Goal: Find contact information: Find contact information

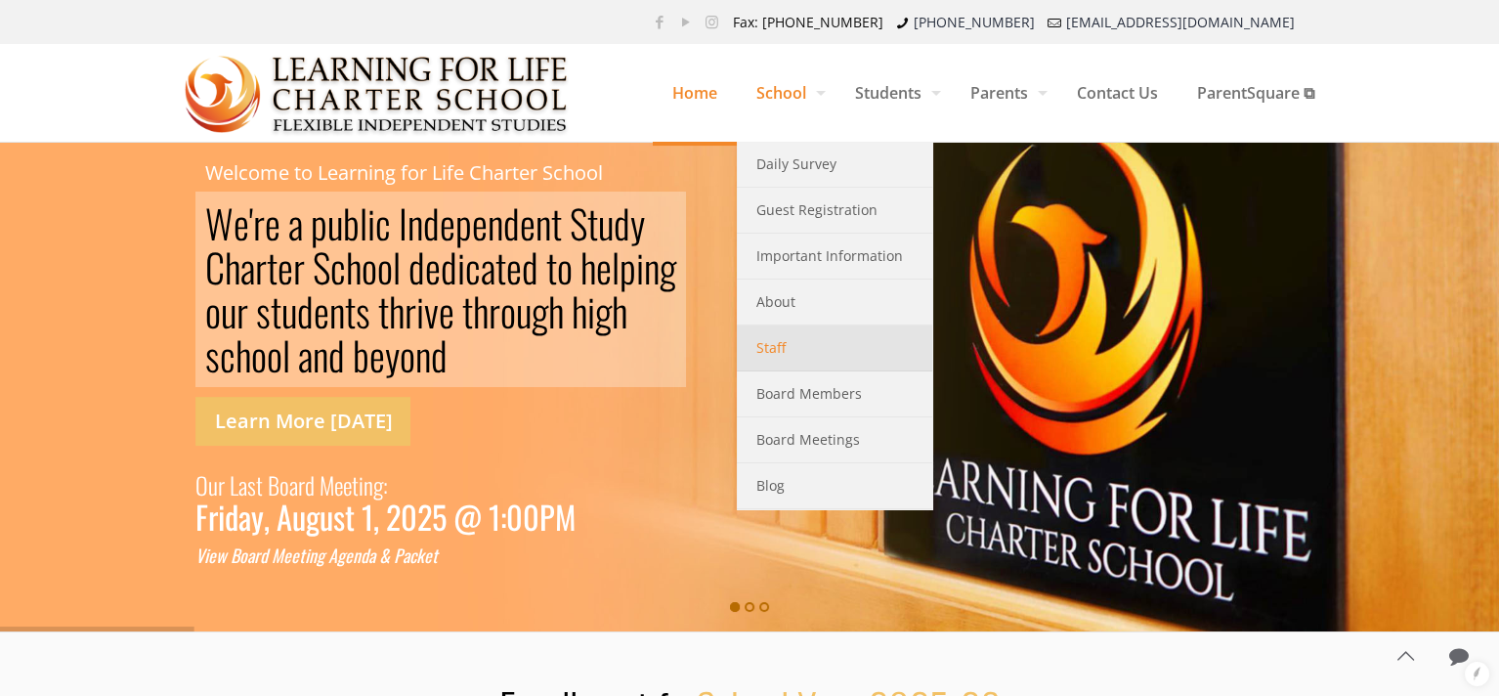
click at [764, 350] on span "Staff" at bounding box center [770, 347] width 29 height 25
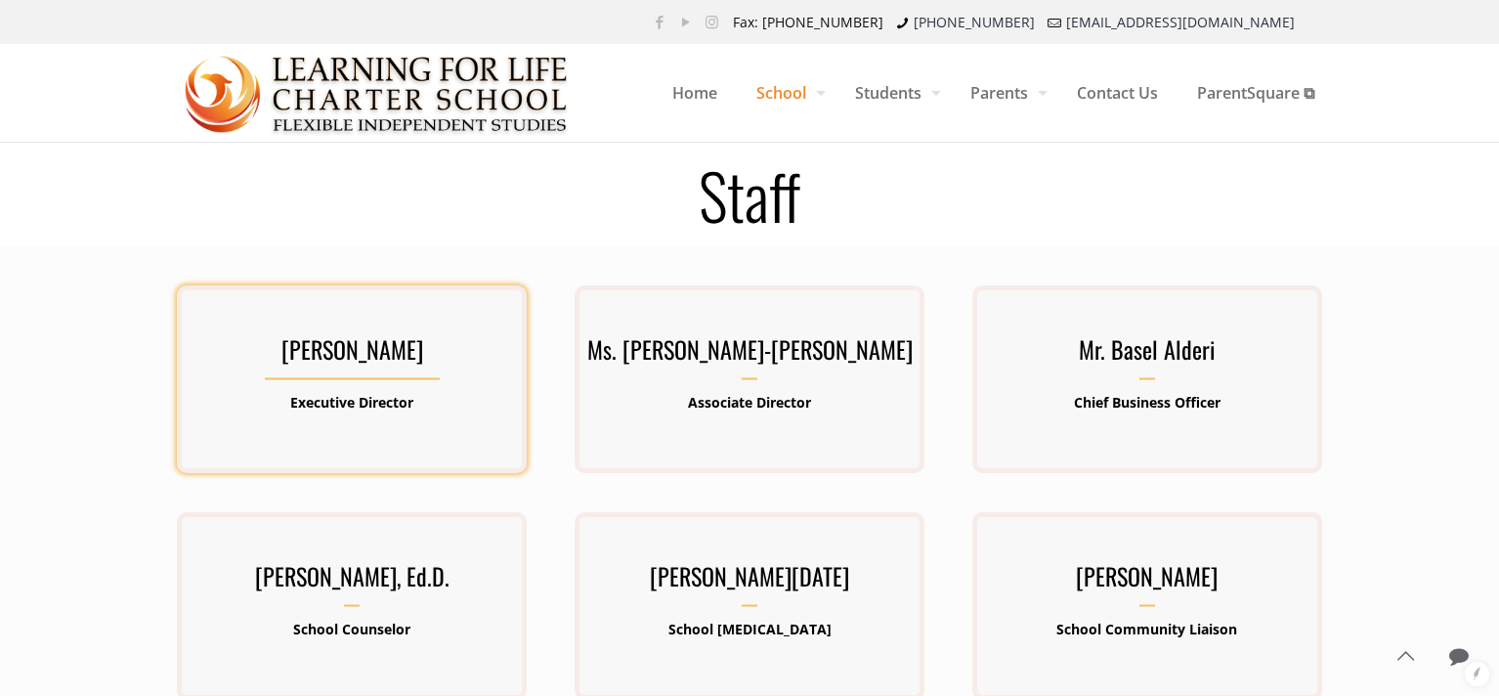
click at [375, 381] on div "[PERSON_NAME] Executive Director [PERSON_NAME] has been involved in public educ…" at bounding box center [352, 379] width 350 height 101
click at [376, 377] on h3 "[PERSON_NAME]" at bounding box center [352, 354] width 350 height 51
drag, startPoint x: 490, startPoint y: 352, endPoint x: 256, endPoint y: 349, distance: 233.6
click at [256, 349] on h3 "[PERSON_NAME]" at bounding box center [352, 354] width 350 height 51
copy h3 "Kenneth Lawrence-Emanuel"
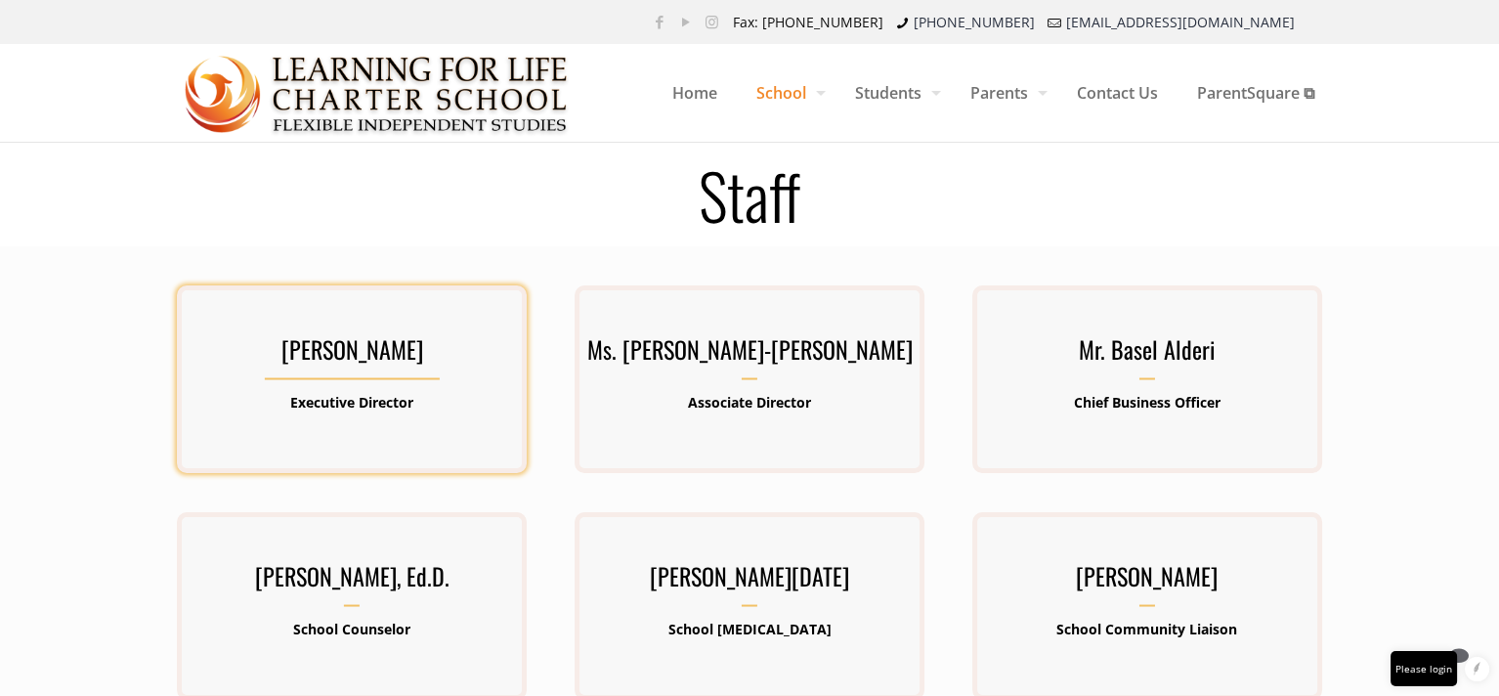
copy h3 "Kenneth Lawrence-Emanuel"
drag, startPoint x: 431, startPoint y: 403, endPoint x: 289, endPoint y: 403, distance: 141.7
click at [289, 403] on p "Executive Director" at bounding box center [352, 402] width 350 height 25
copy b "Executive Director"
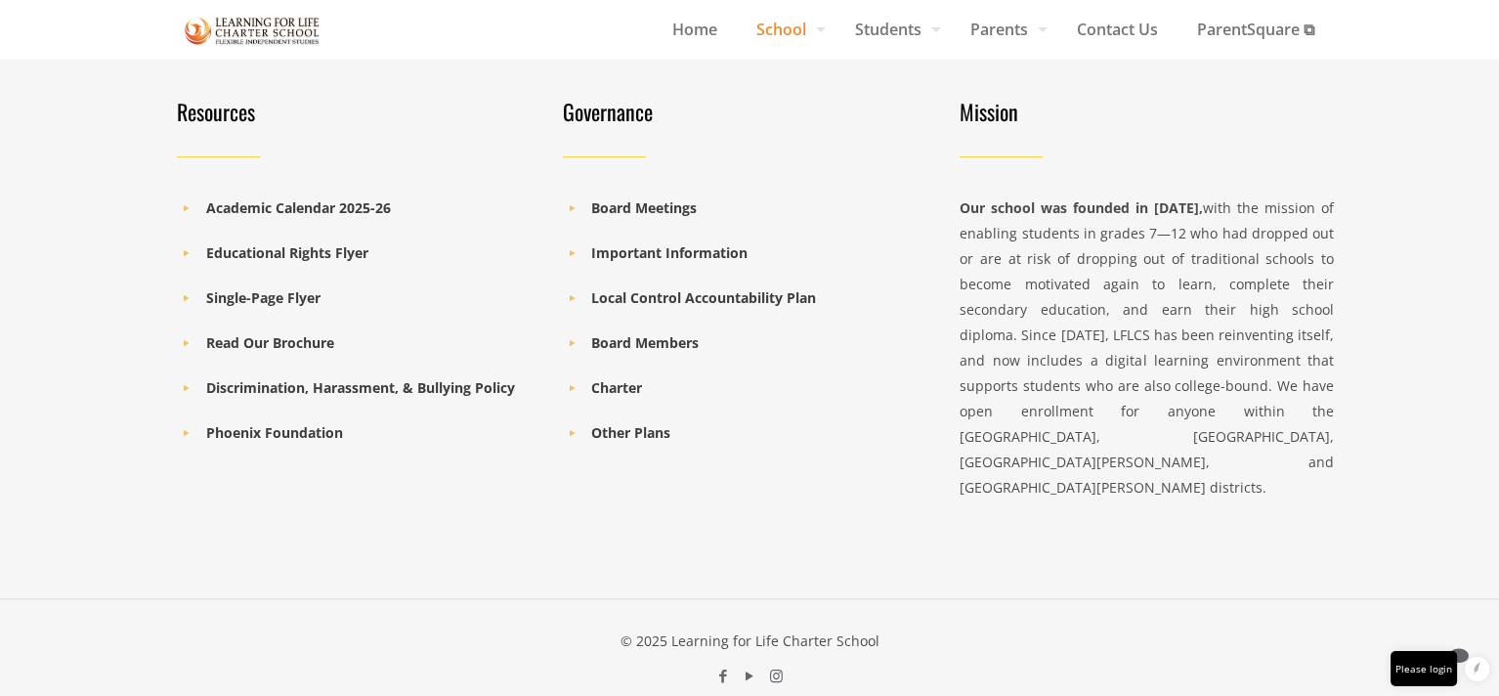
scroll to position [969, 0]
